Goal: Task Accomplishment & Management: Manage account settings

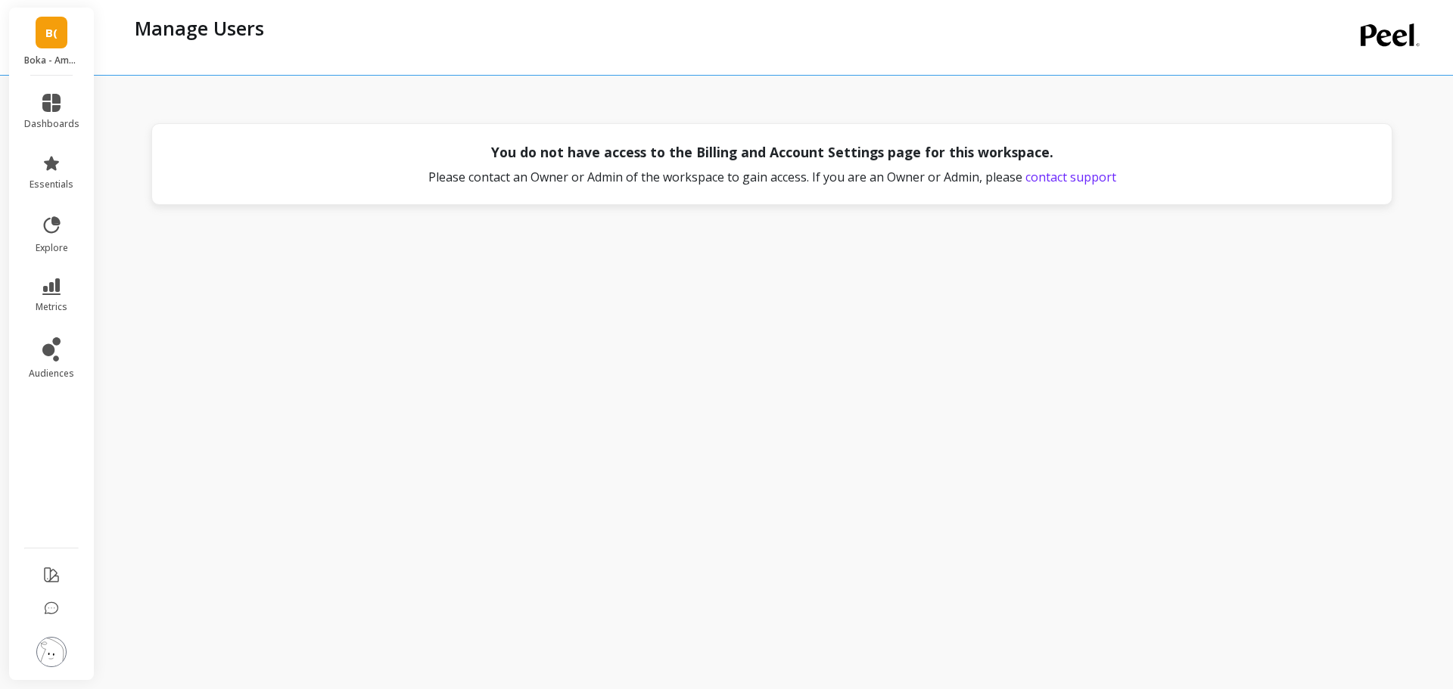
click at [929, 154] on h4 "You do not have access to the Billing and Account Settings page for this worksp…" at bounding box center [772, 152] width 562 height 20
click at [51, 646] on img at bounding box center [51, 652] width 30 height 30
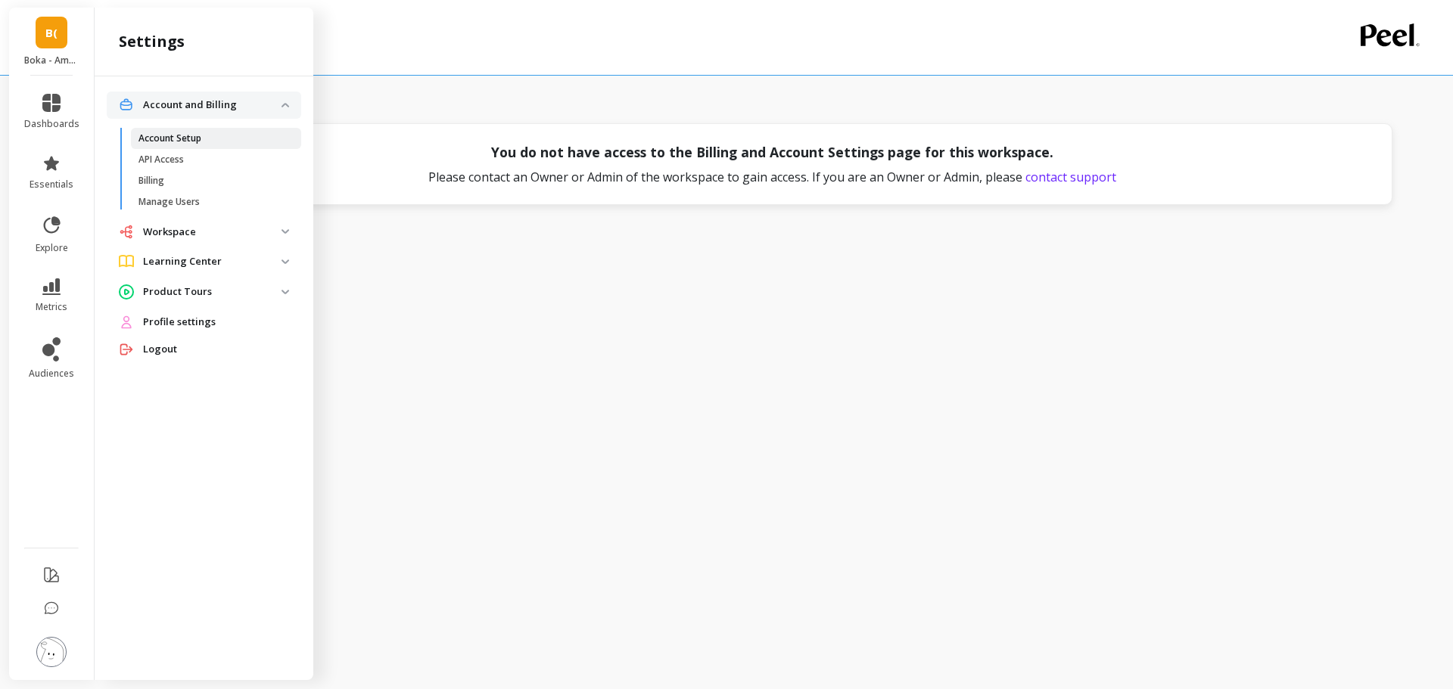
click at [186, 143] on p "Account Setup" at bounding box center [169, 138] width 63 height 12
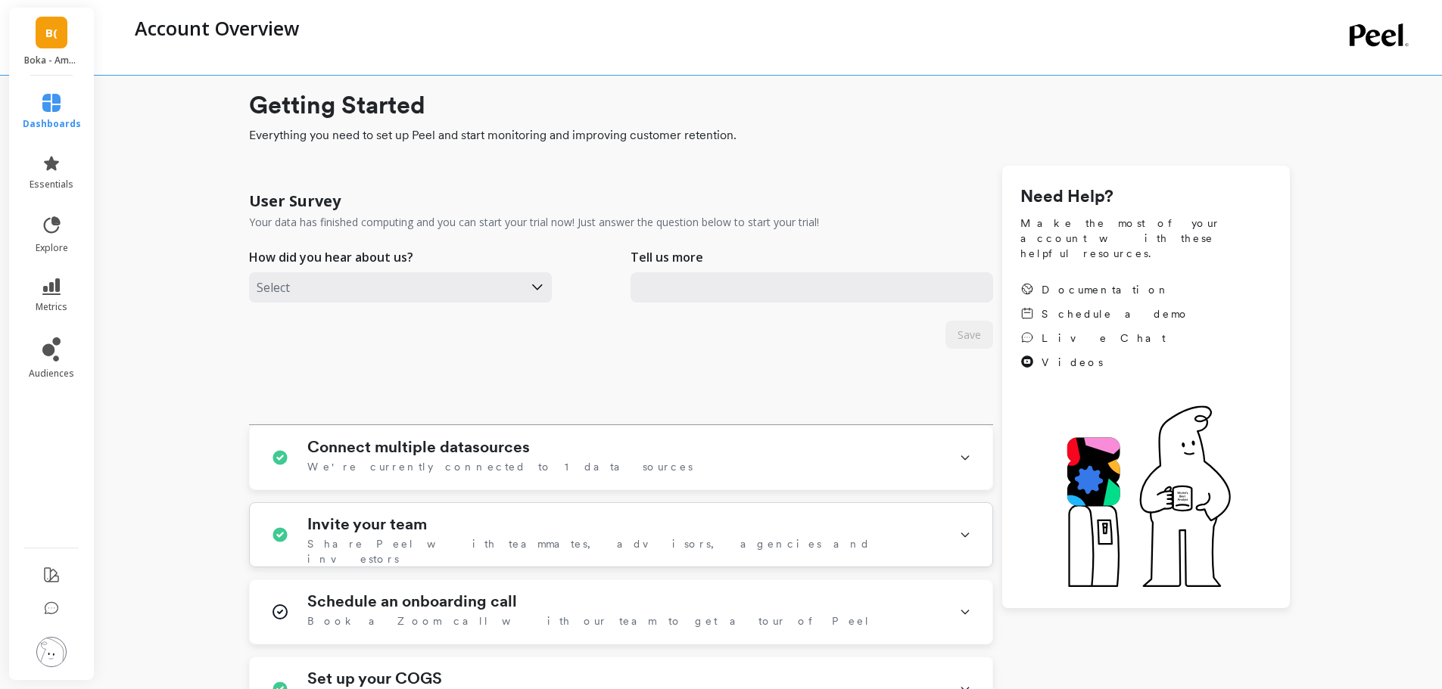
click at [467, 536] on div "Invite your team Share [PERSON_NAME] with teammates, advisors, agencies and inv…" at bounding box center [623, 534] width 633 height 39
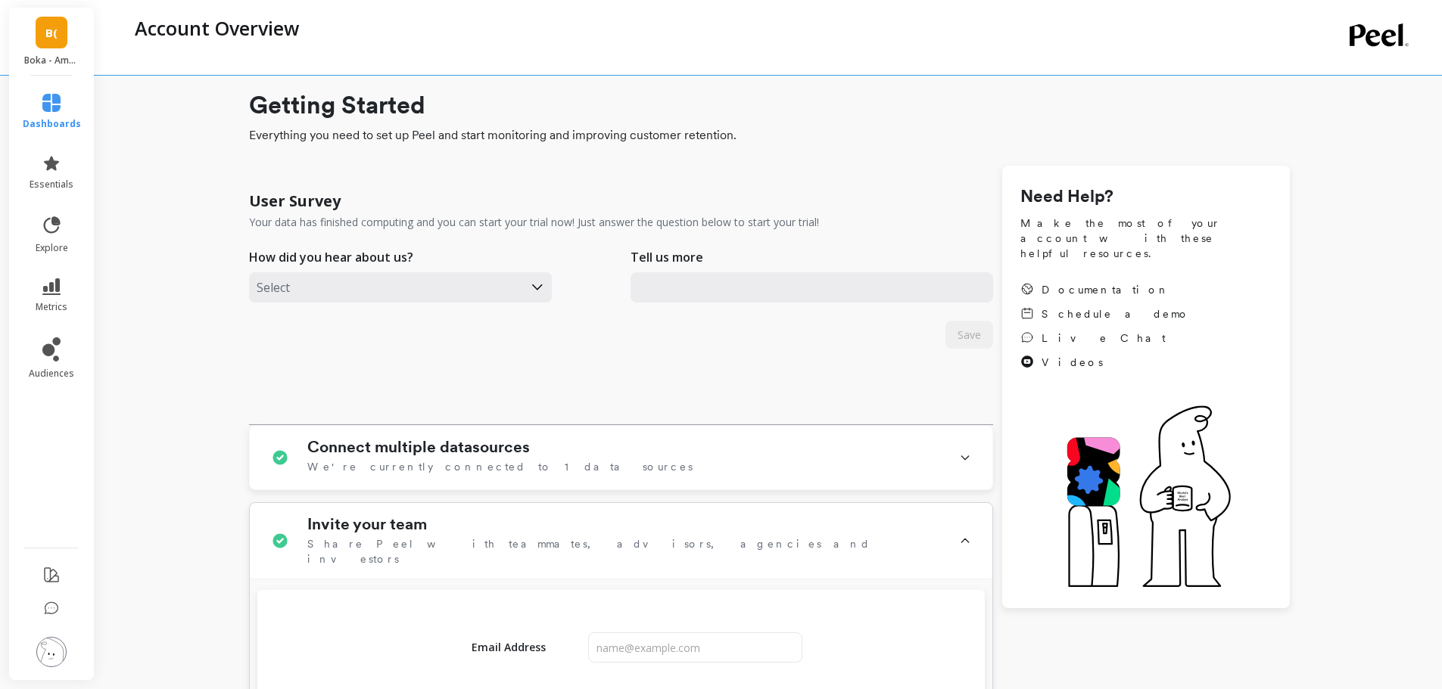
scroll to position [151, 0]
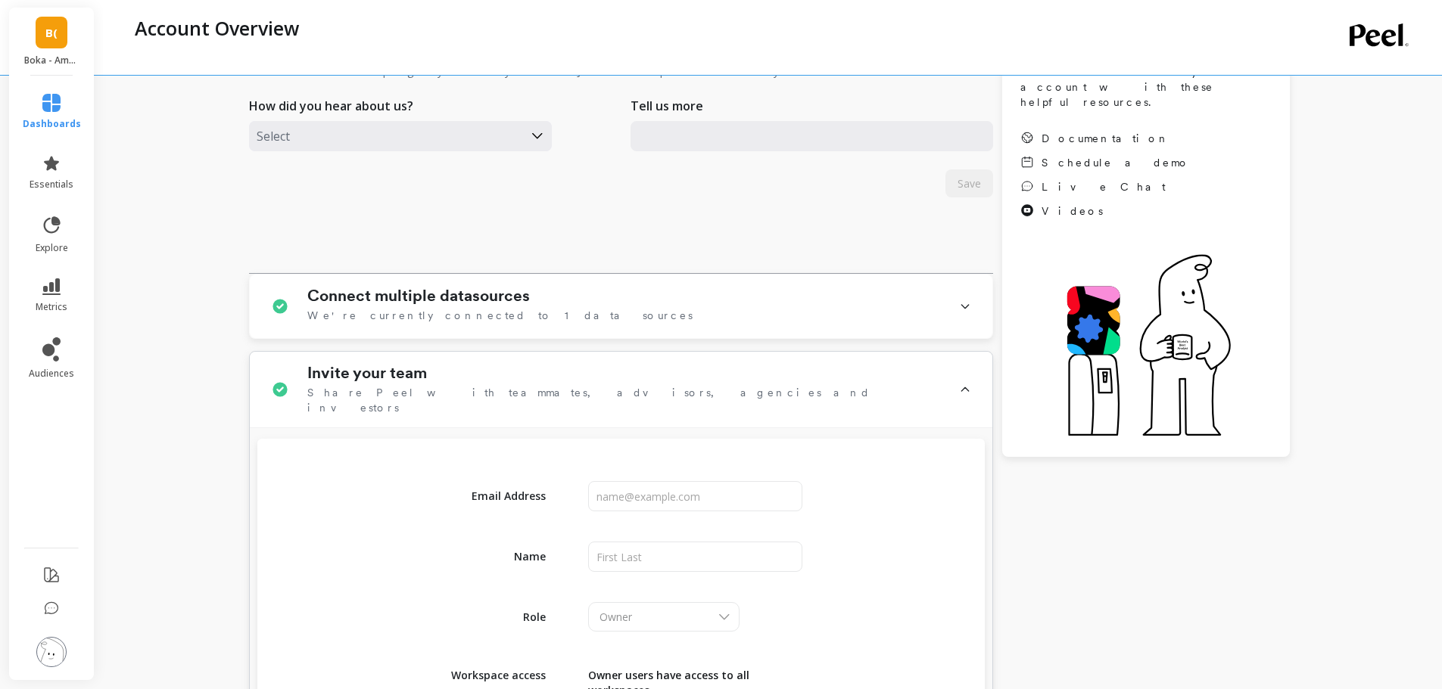
click at [484, 383] on div "Invite your team Share [PERSON_NAME] with teammates, advisors, agencies and inv…" at bounding box center [623, 389] width 633 height 51
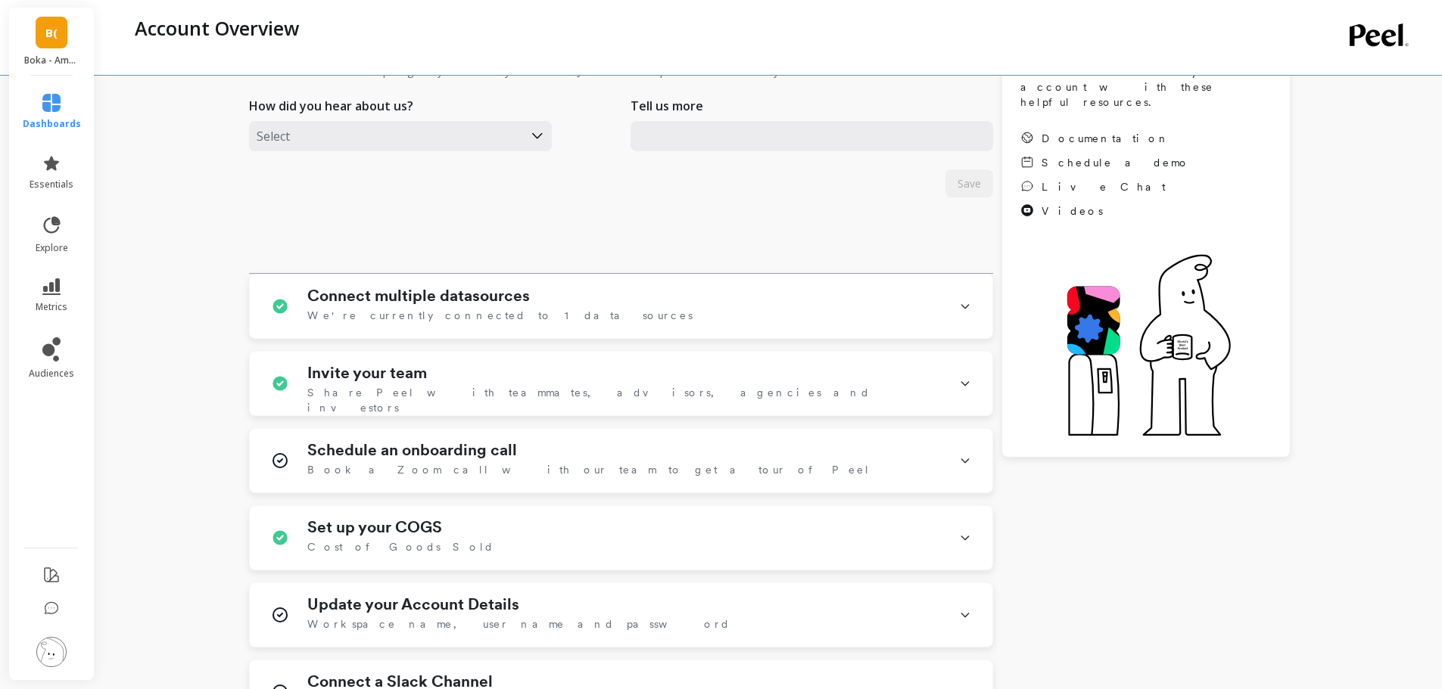
click at [56, 649] on img at bounding box center [51, 652] width 30 height 30
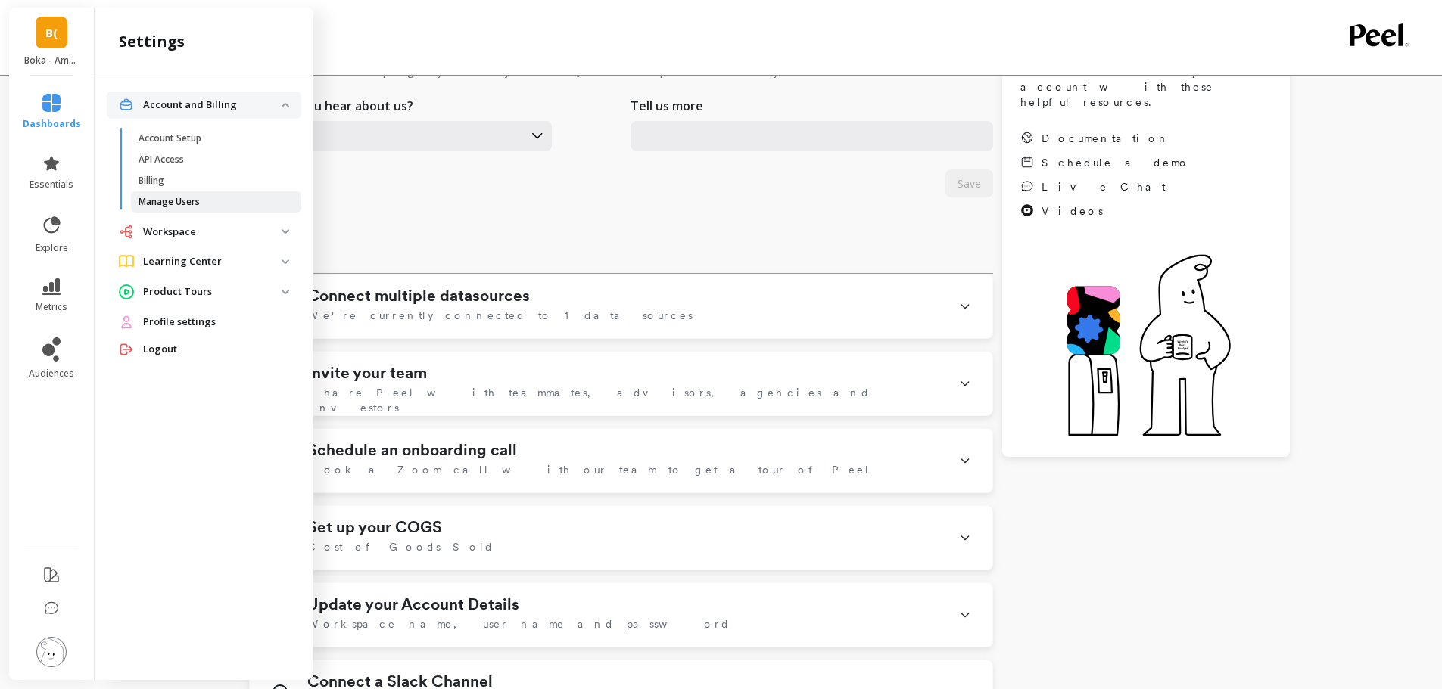
click at [191, 196] on p "Manage Users" at bounding box center [168, 202] width 61 height 12
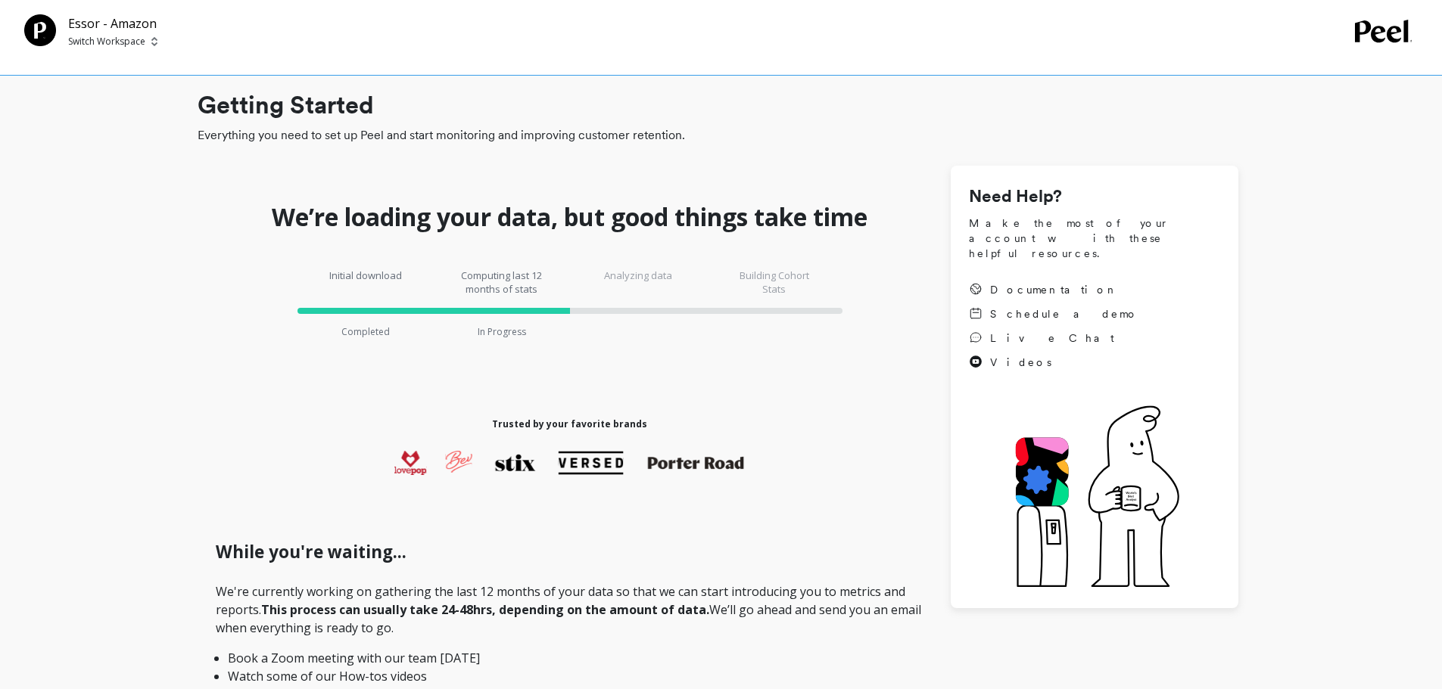
click at [76, 42] on p "Switch Workspace" at bounding box center [106, 42] width 77 height 12
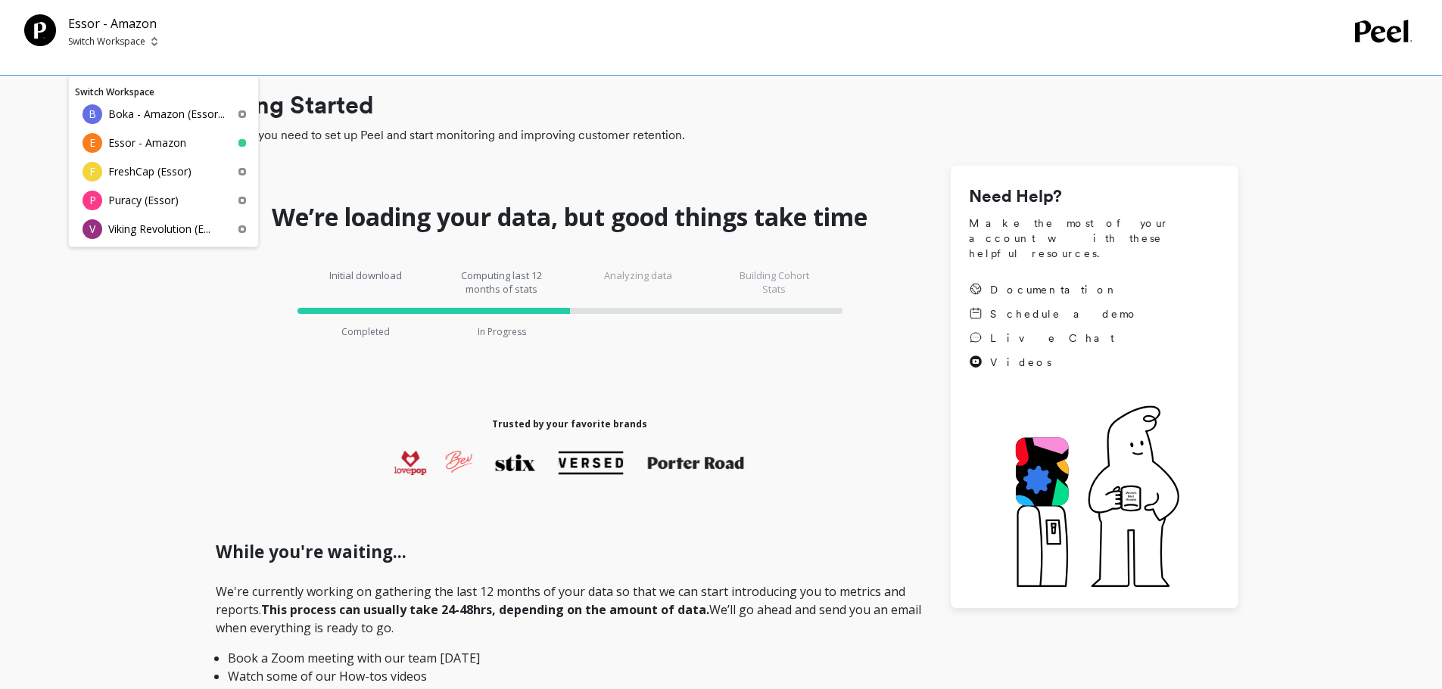
click at [76, 42] on p "Switch Workspace" at bounding box center [106, 42] width 77 height 12
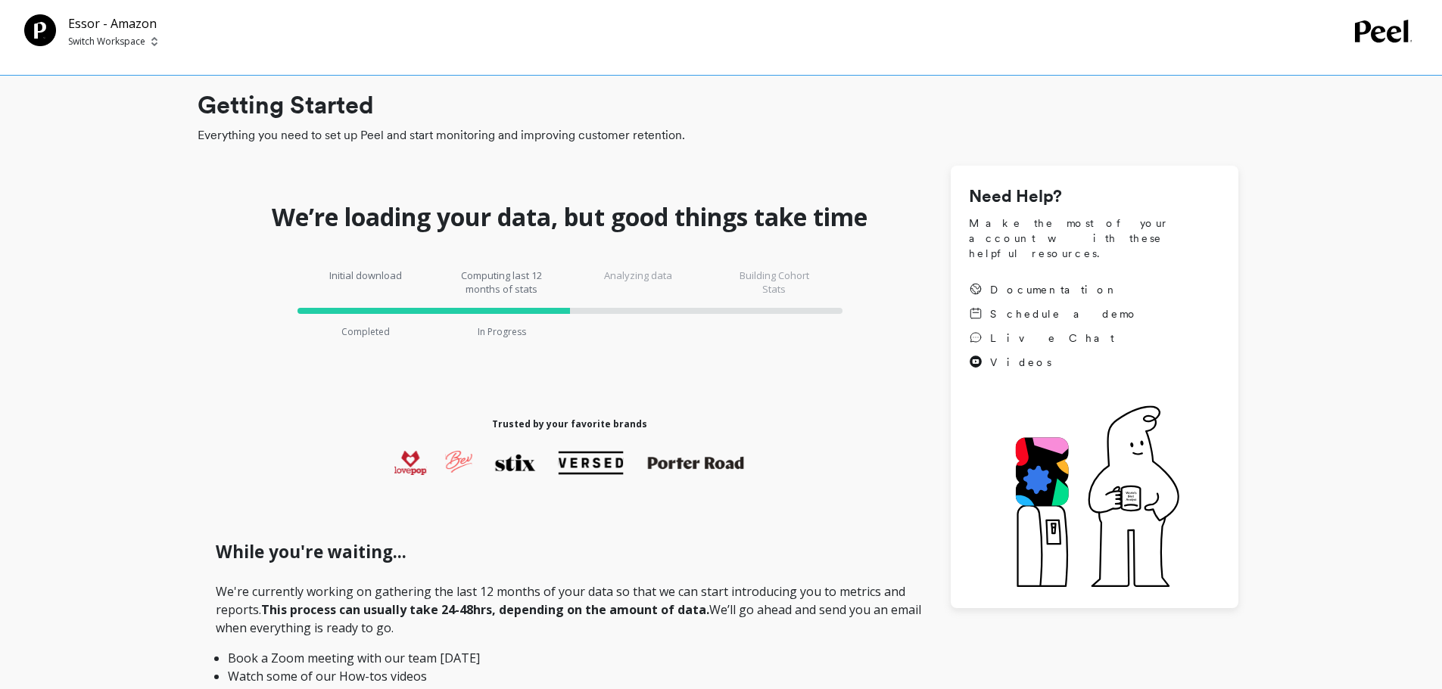
click at [117, 40] on p "Switch Workspace" at bounding box center [106, 42] width 77 height 12
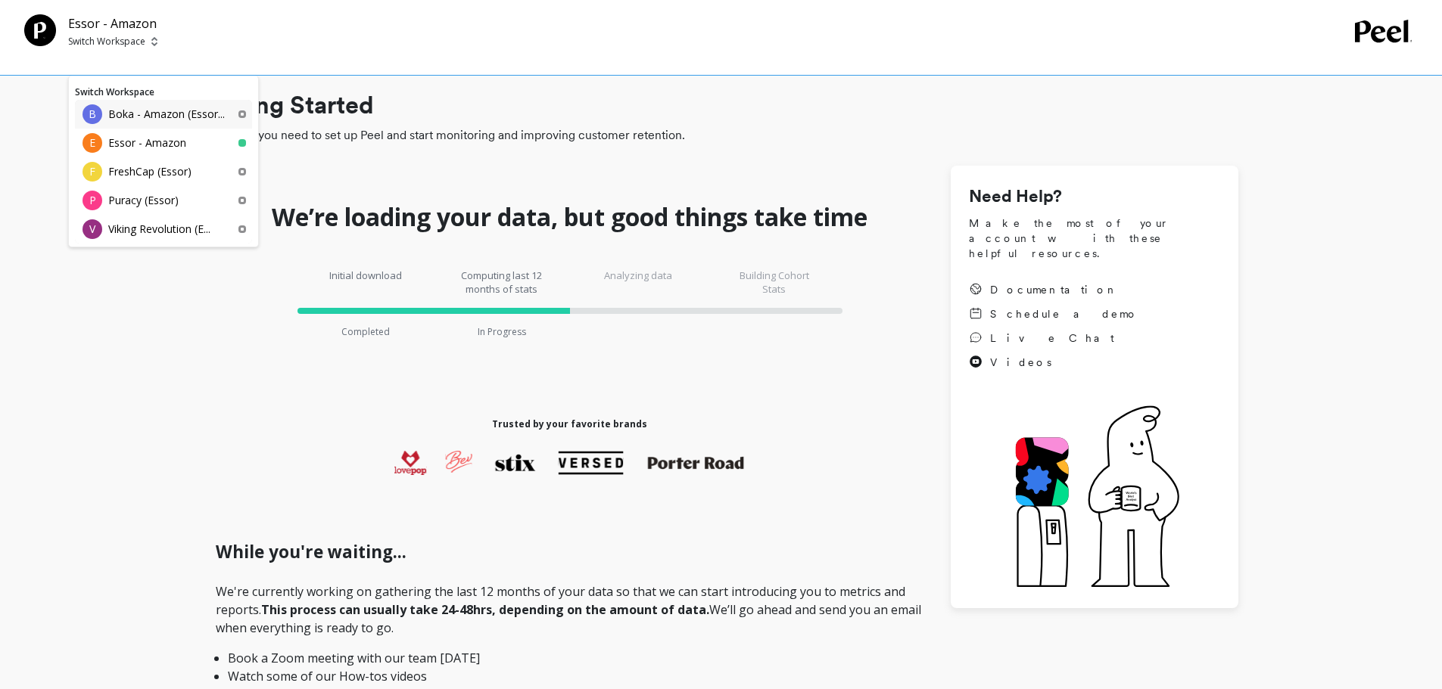
click at [173, 117] on p "Boka - Amazon (Essor..." at bounding box center [166, 114] width 117 height 15
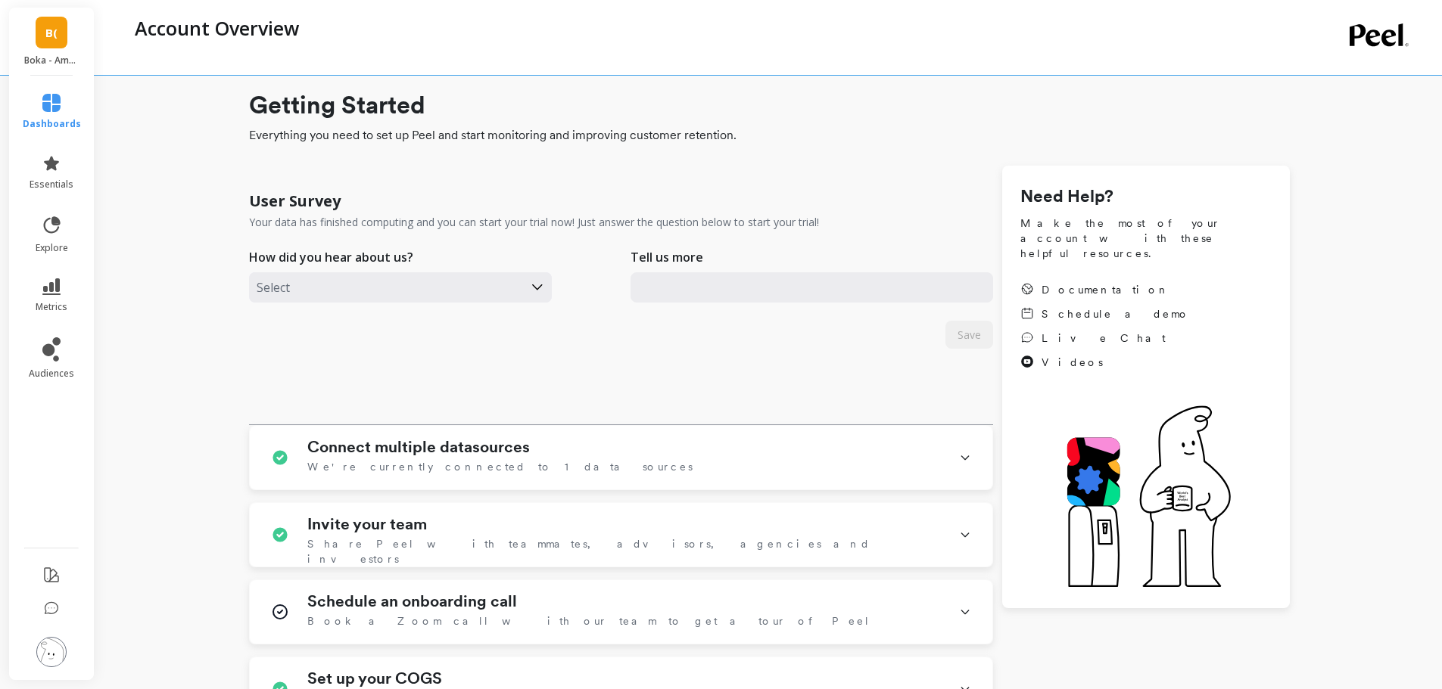
click at [47, 643] on img at bounding box center [51, 652] width 30 height 30
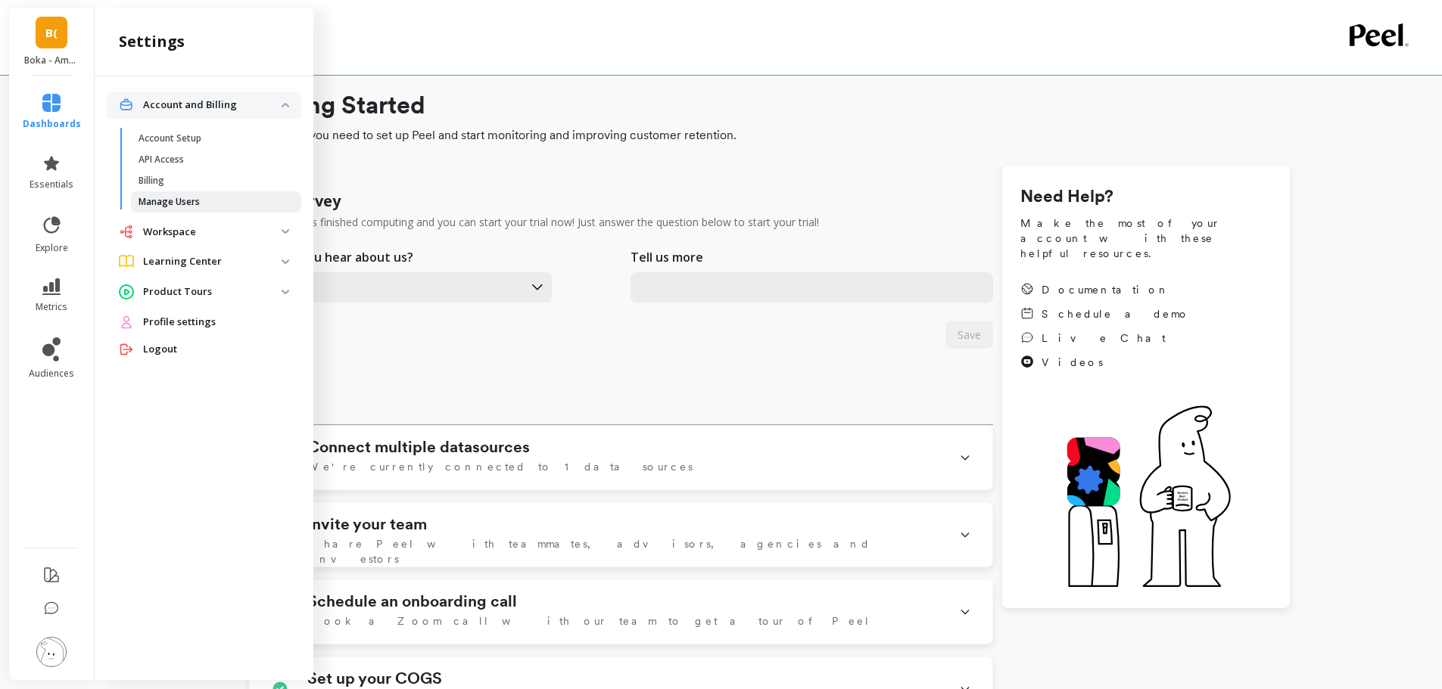
click at [201, 204] on span "Manage Users" at bounding box center [210, 202] width 145 height 12
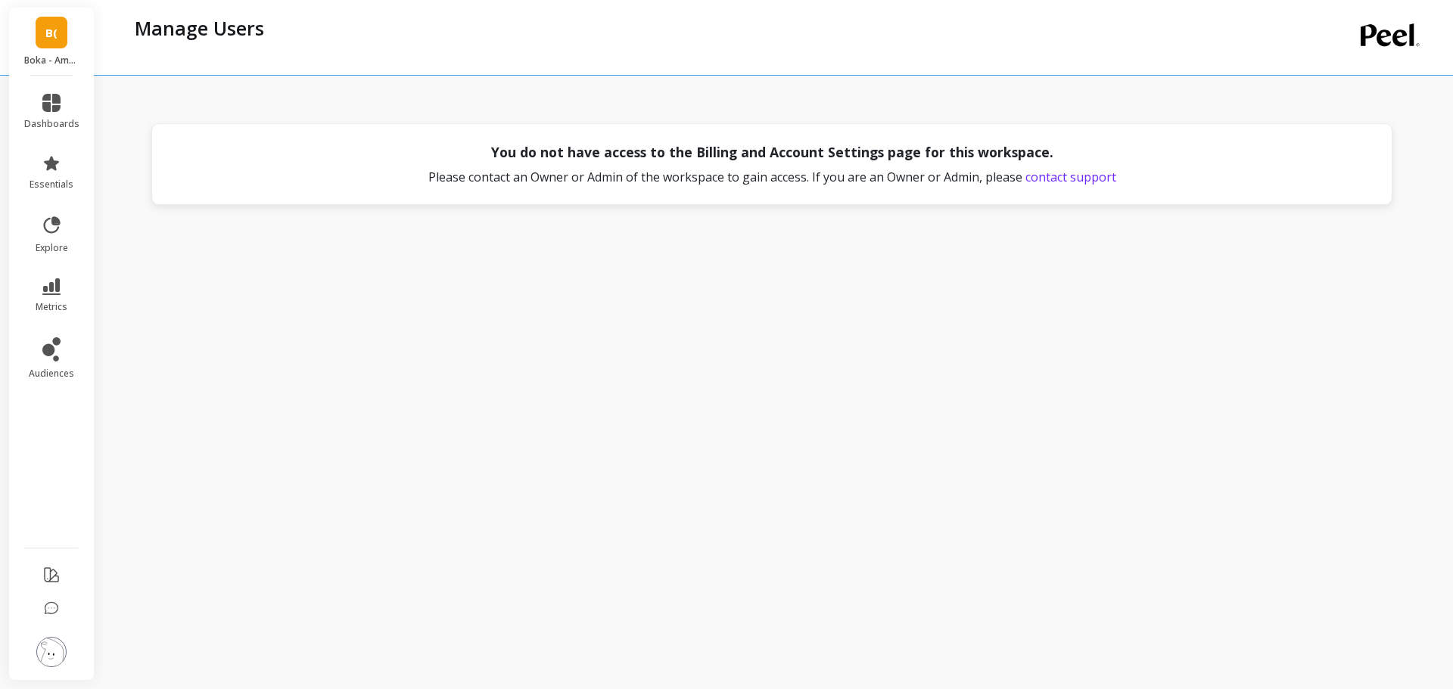
click at [56, 649] on img at bounding box center [51, 652] width 30 height 30
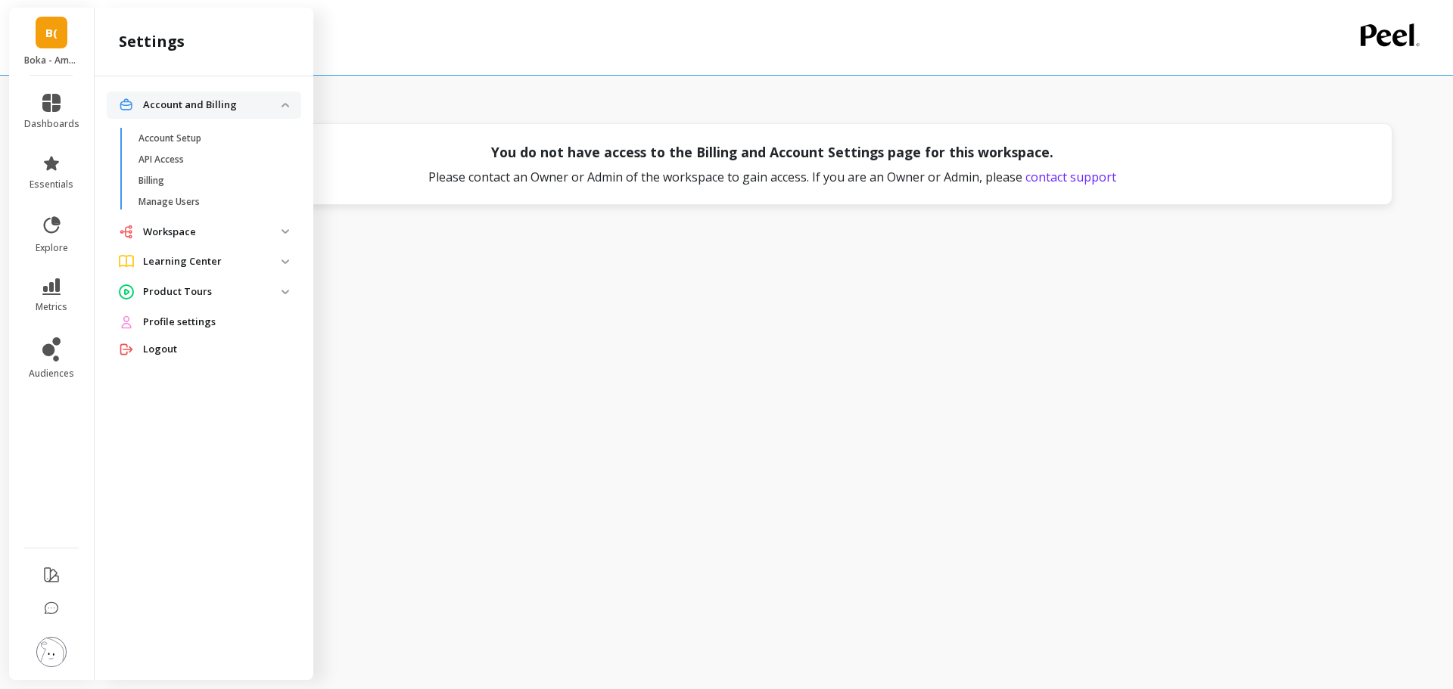
click at [661, 418] on div "You do not have access to the Billing and Account Settings page for this worksp…" at bounding box center [775, 341] width 1296 height 658
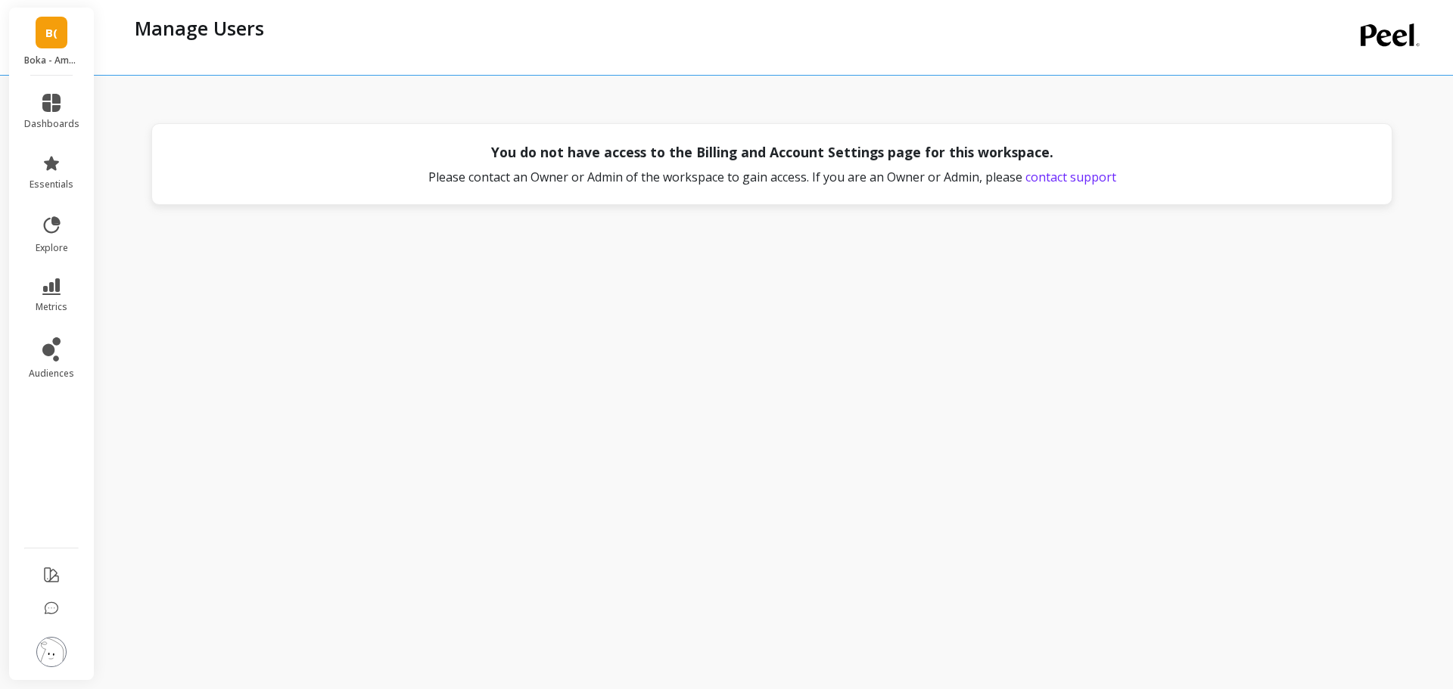
click at [1091, 174] on span "contact support" at bounding box center [1070, 177] width 91 height 17
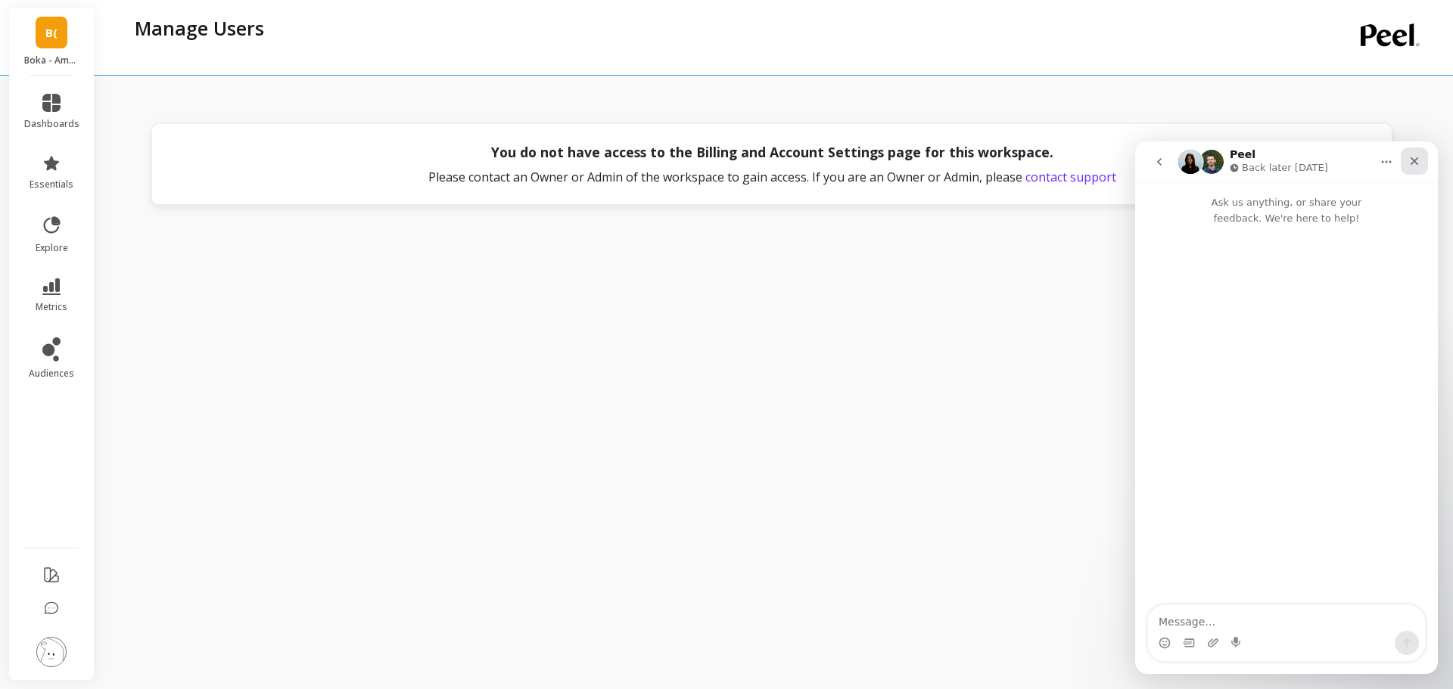
click at [1414, 157] on icon "Close" at bounding box center [1414, 161] width 12 height 12
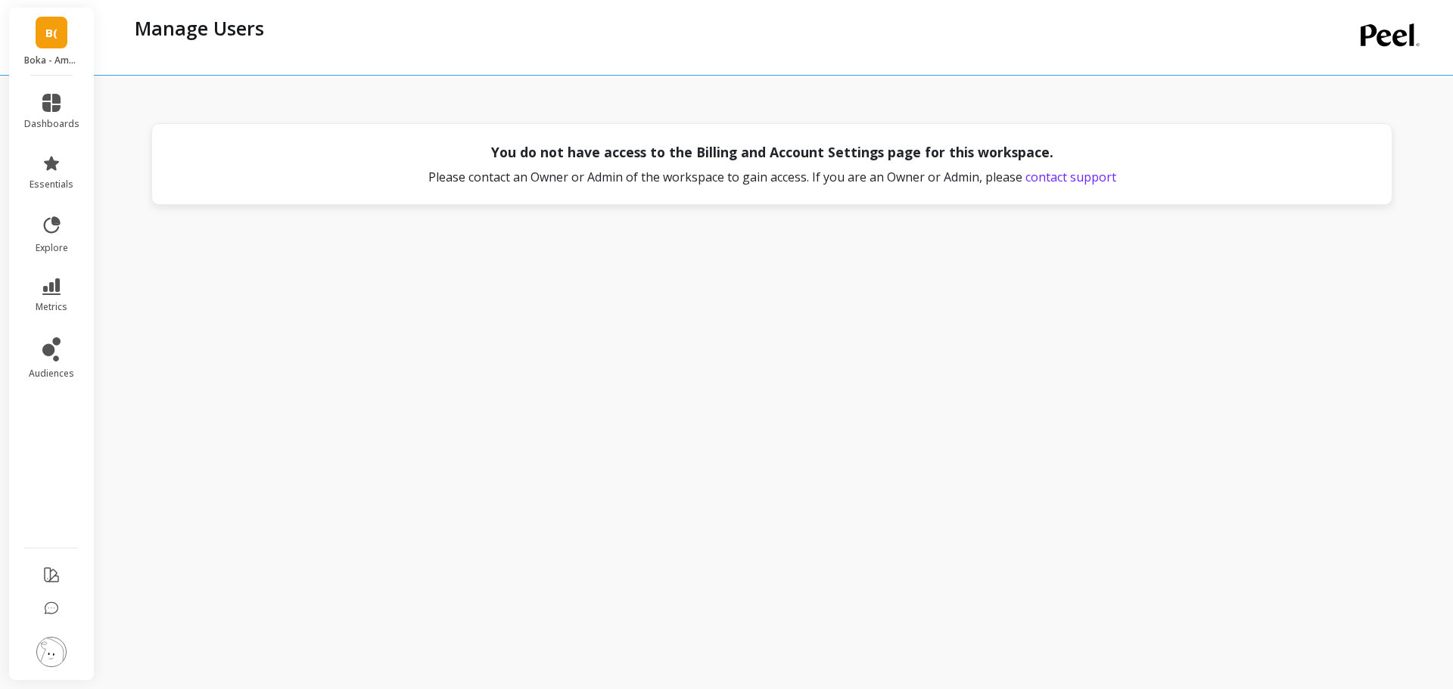
click at [42, 32] on link "B(" at bounding box center [52, 33] width 32 height 32
